Goal: Transaction & Acquisition: Purchase product/service

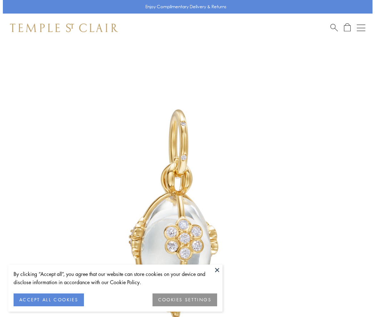
scroll to position [19, 0]
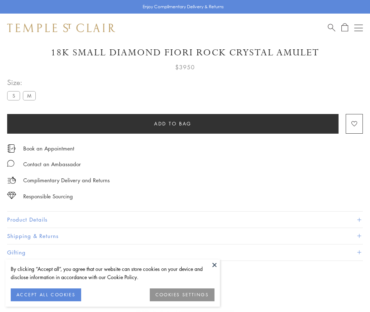
click at [172, 123] on span "Add to bag" at bounding box center [172, 124] width 37 height 8
